Goal: Information Seeking & Learning: Learn about a topic

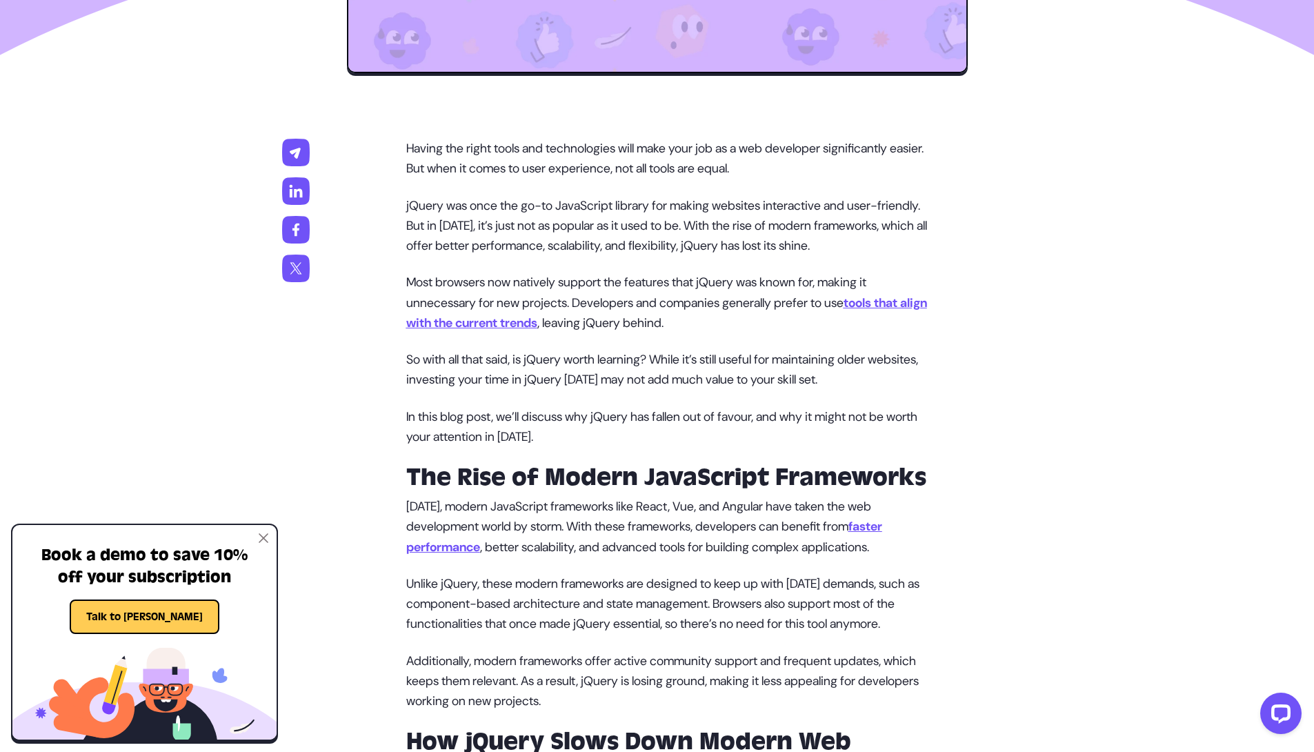
scroll to position [728, 0]
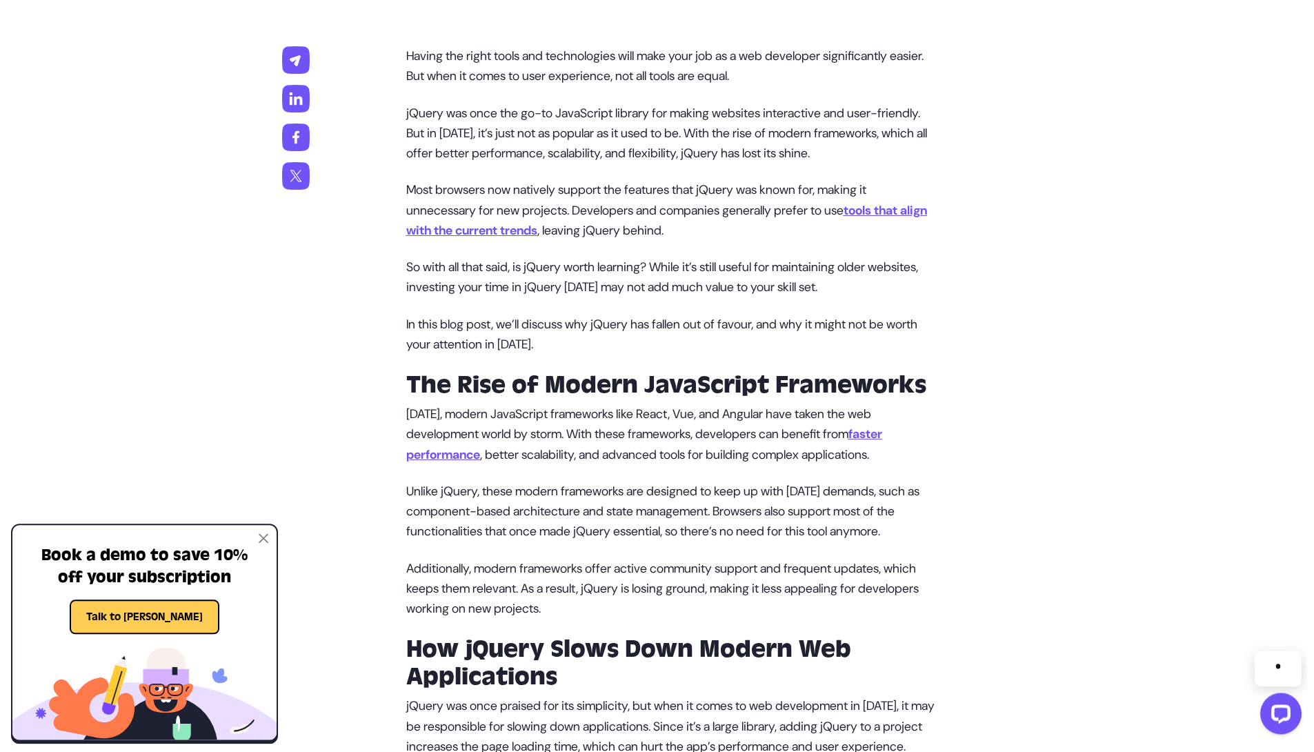
scroll to position [794, 0]
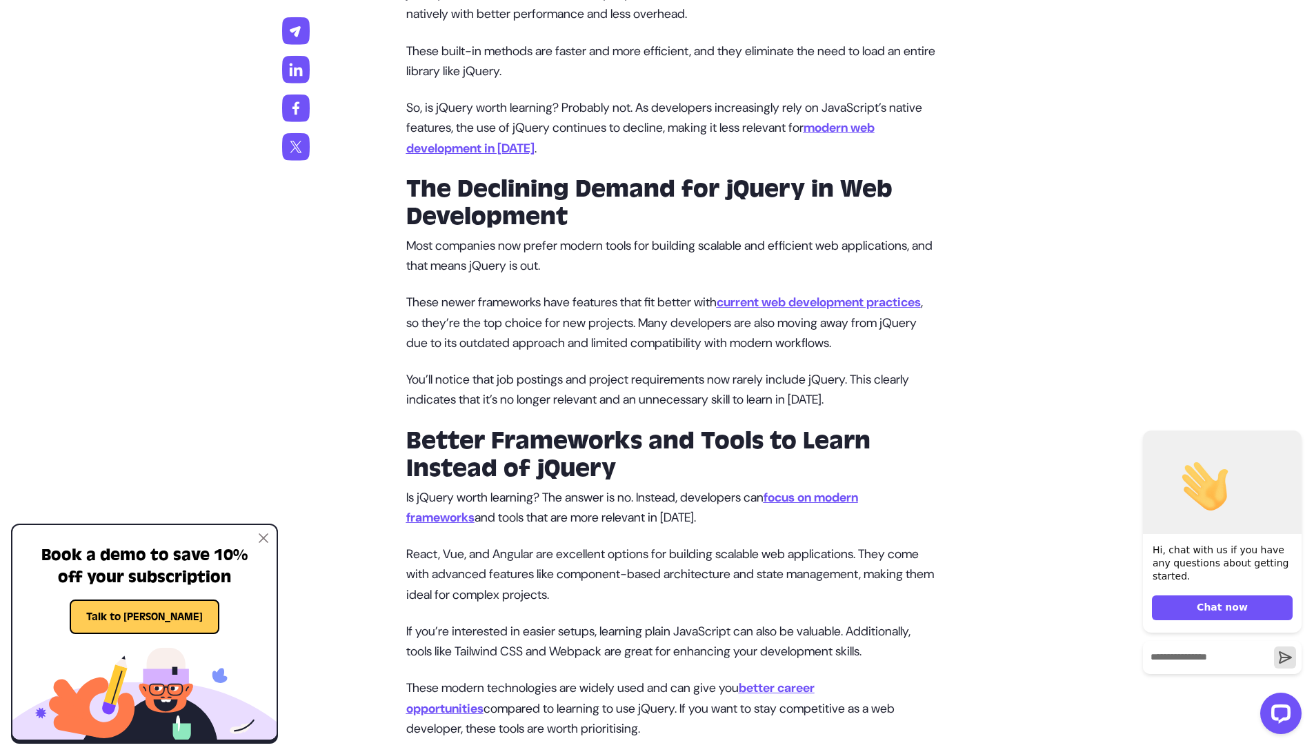
scroll to position [2460, 0]
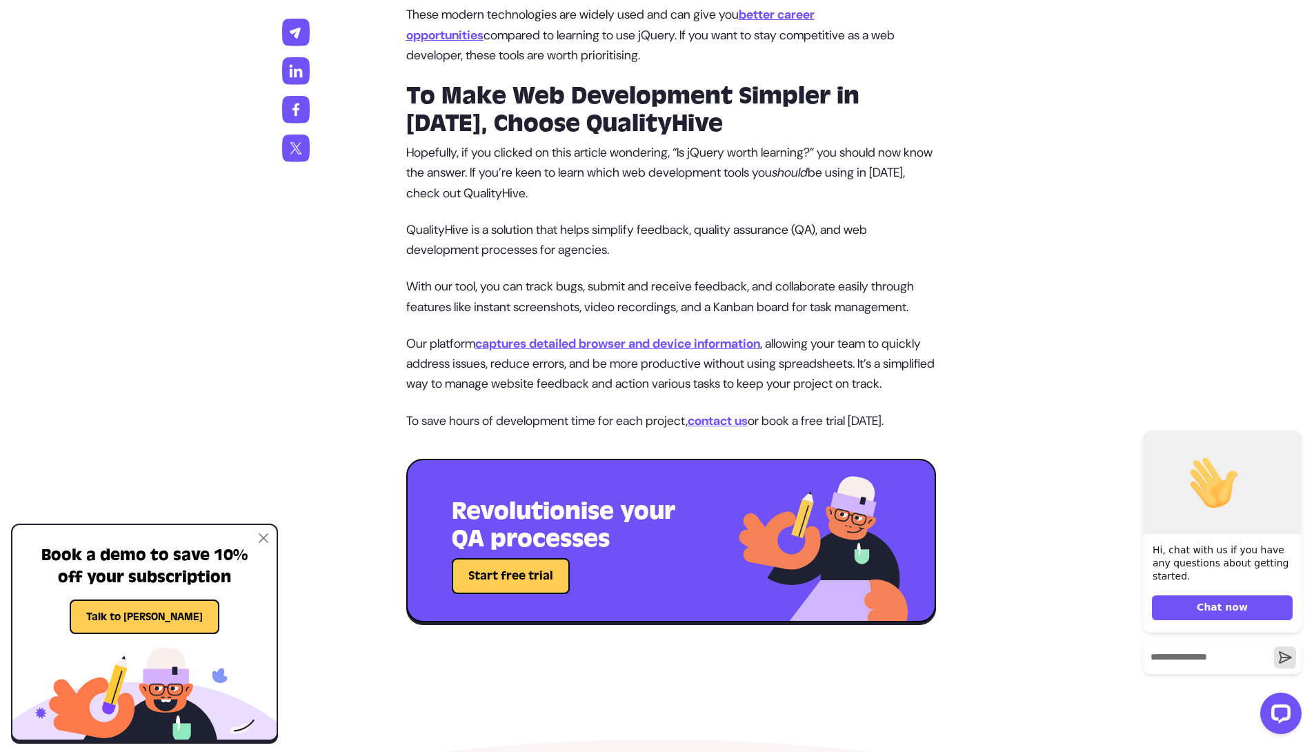
scroll to position [3111, 0]
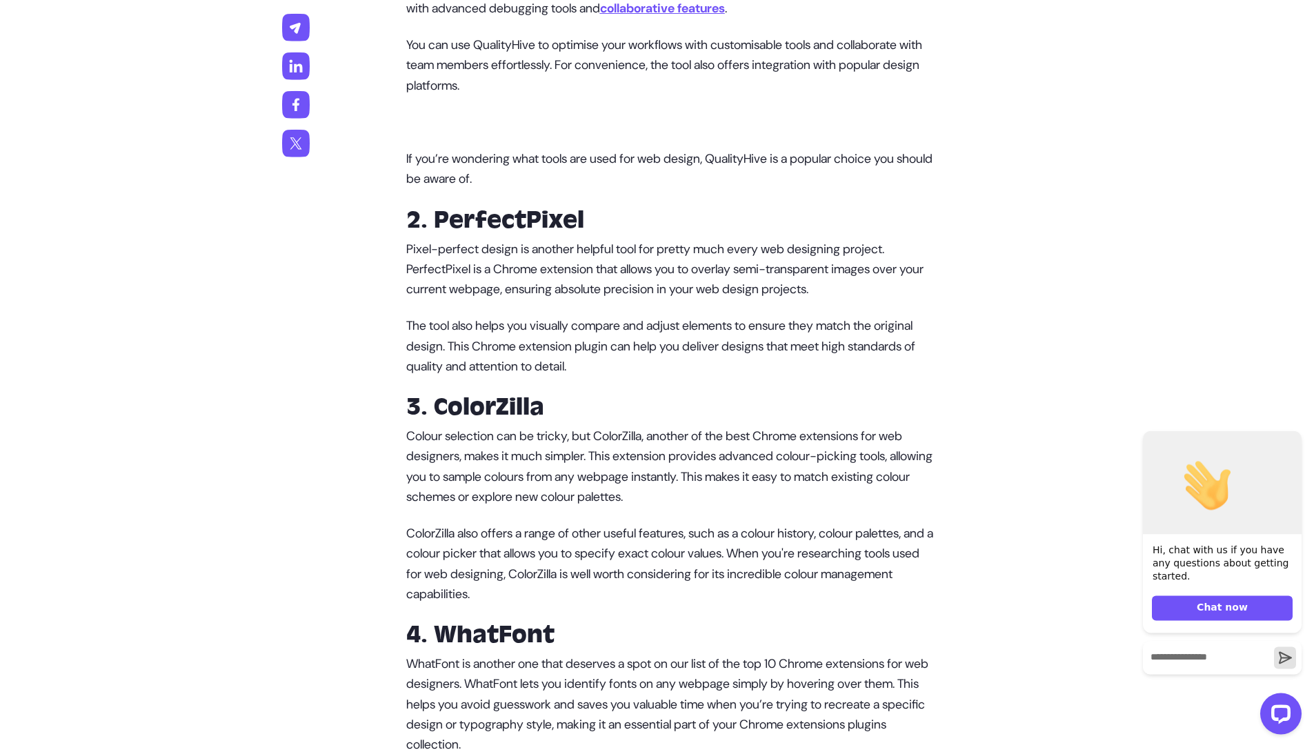
scroll to position [1291, 0]
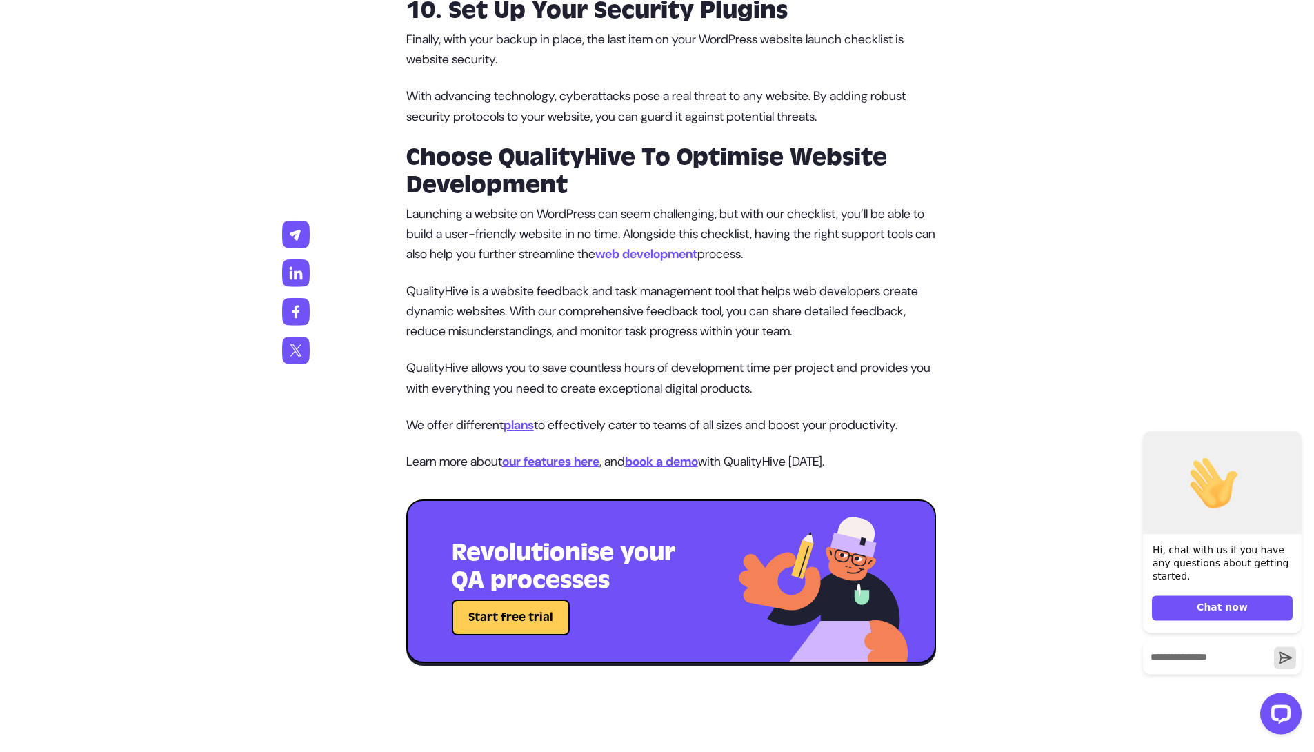
scroll to position [3785, 0]
